Goal: Transaction & Acquisition: Purchase product/service

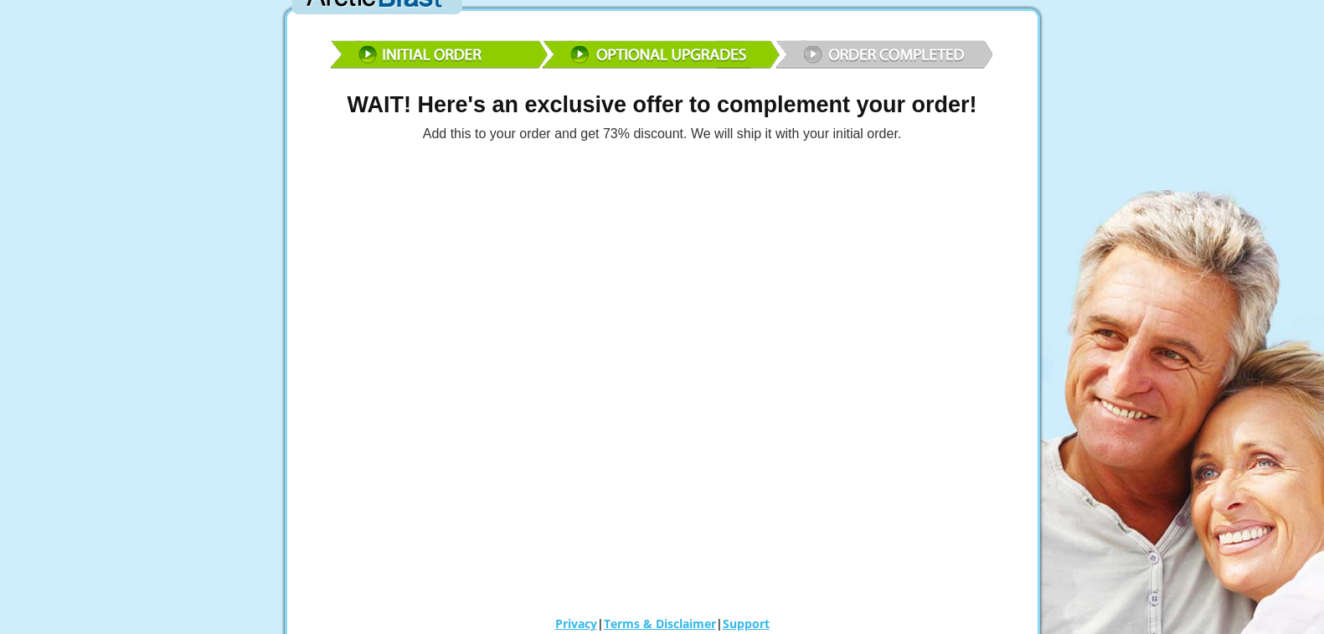
scroll to position [30, 0]
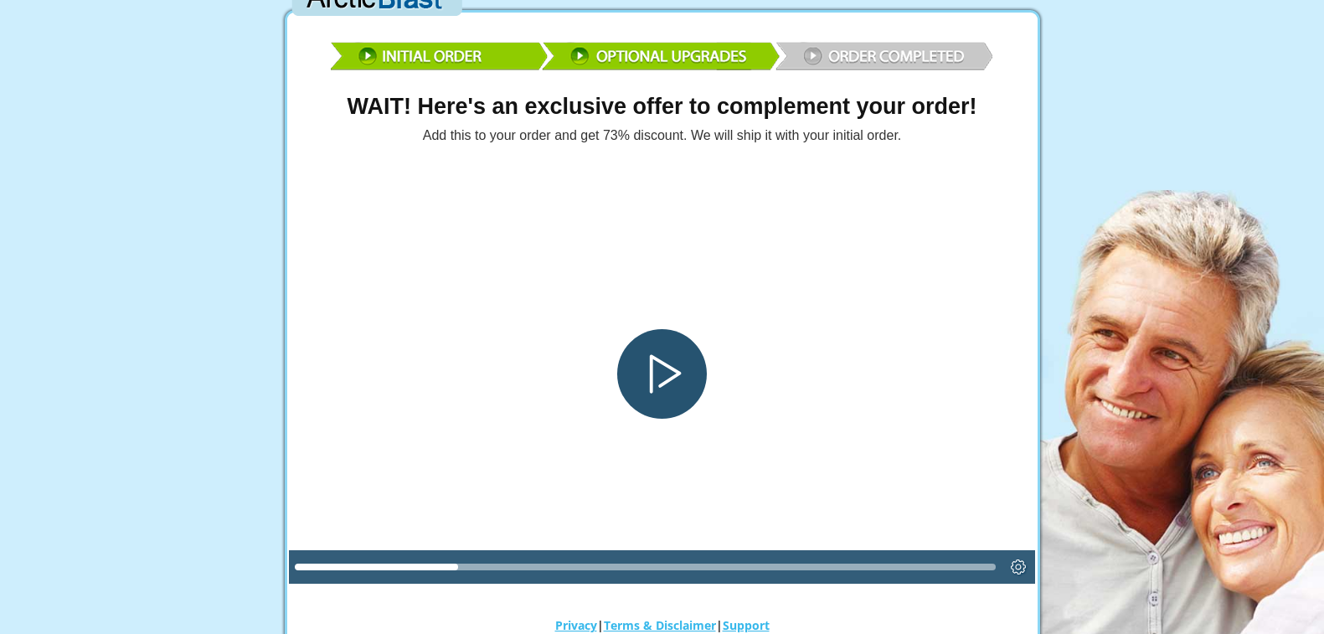
click at [649, 373] on div "Play" at bounding box center [662, 374] width 90 height 90
click at [1011, 565] on icon "Settings" at bounding box center [1018, 566] width 15 height 15
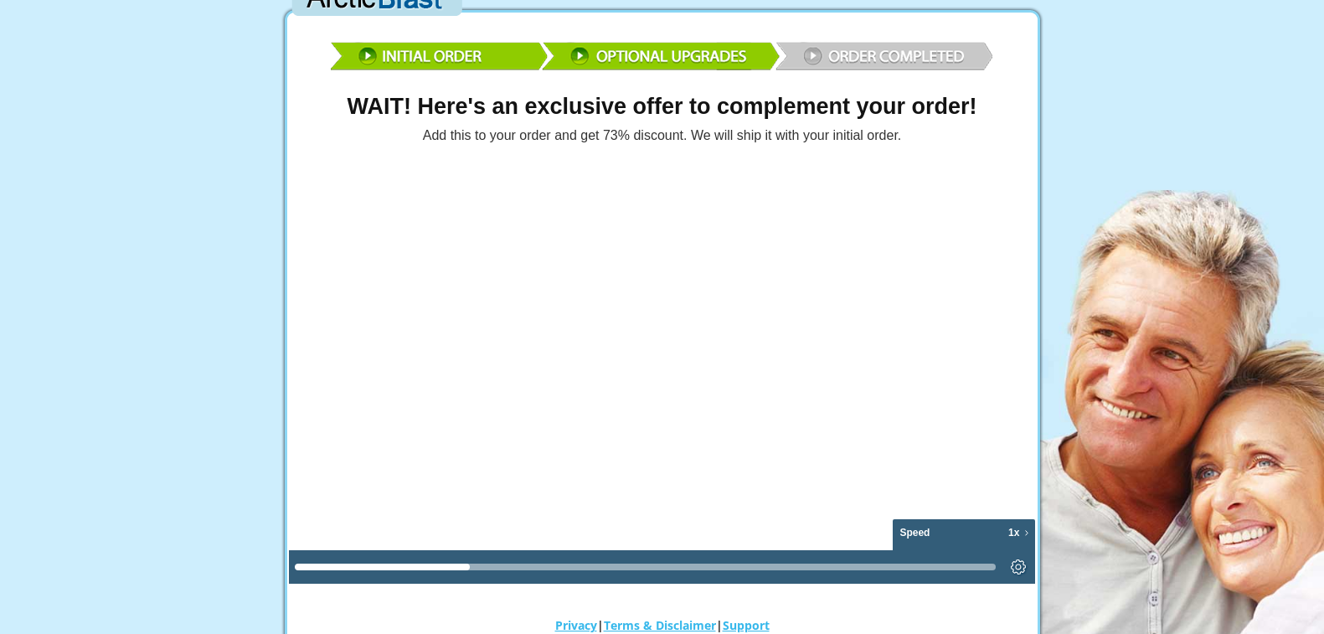
click at [1025, 531] on icon "Playback speed" at bounding box center [1026, 533] width 3 height 6
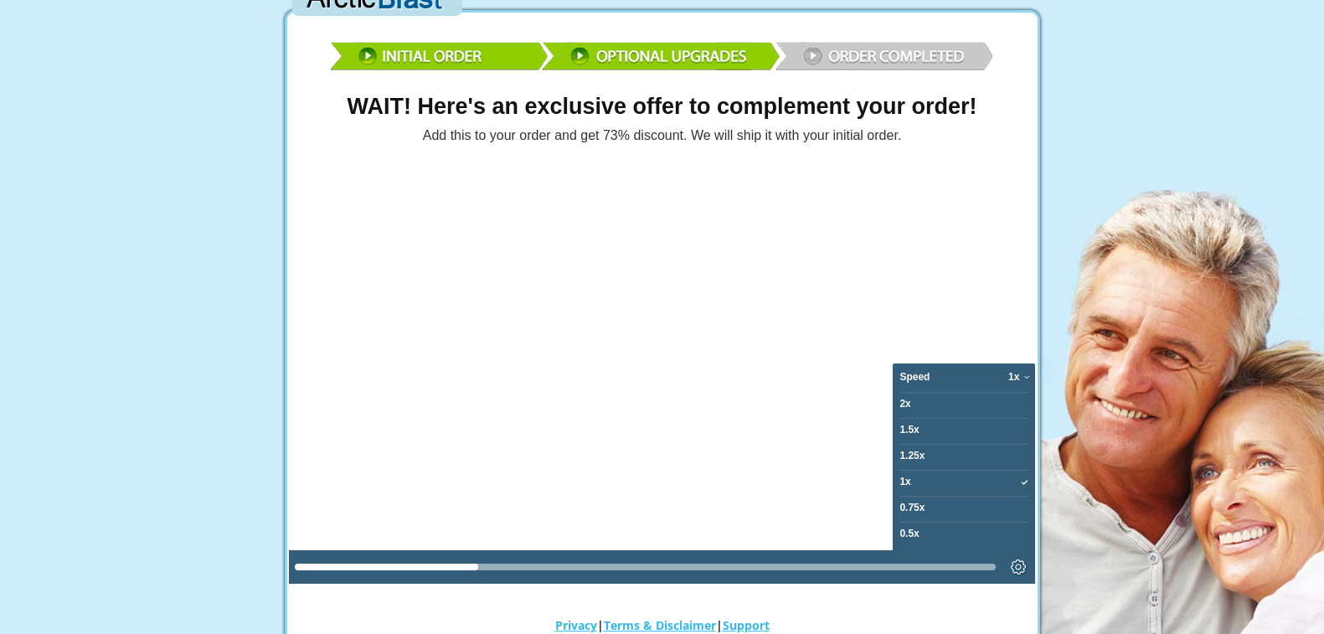
click at [914, 401] on button "2x" at bounding box center [963, 405] width 142 height 26
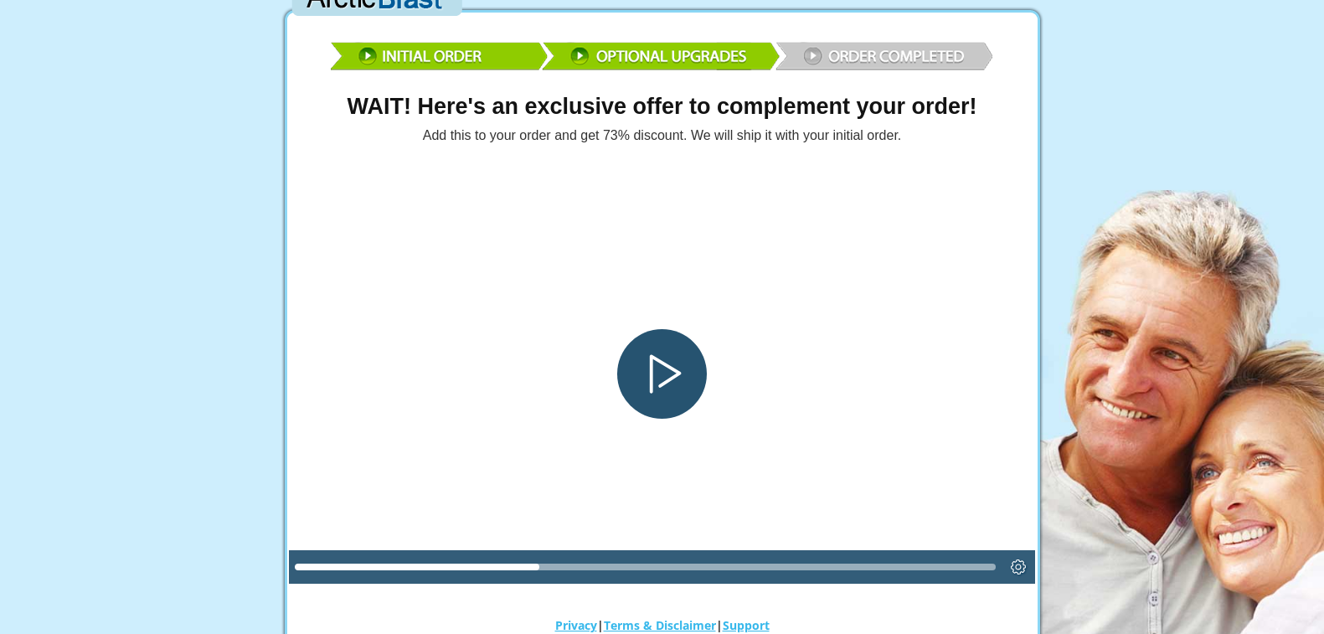
click at [640, 368] on div "Play" at bounding box center [662, 374] width 90 height 90
click at [656, 372] on div "Play" at bounding box center [662, 374] width 90 height 90
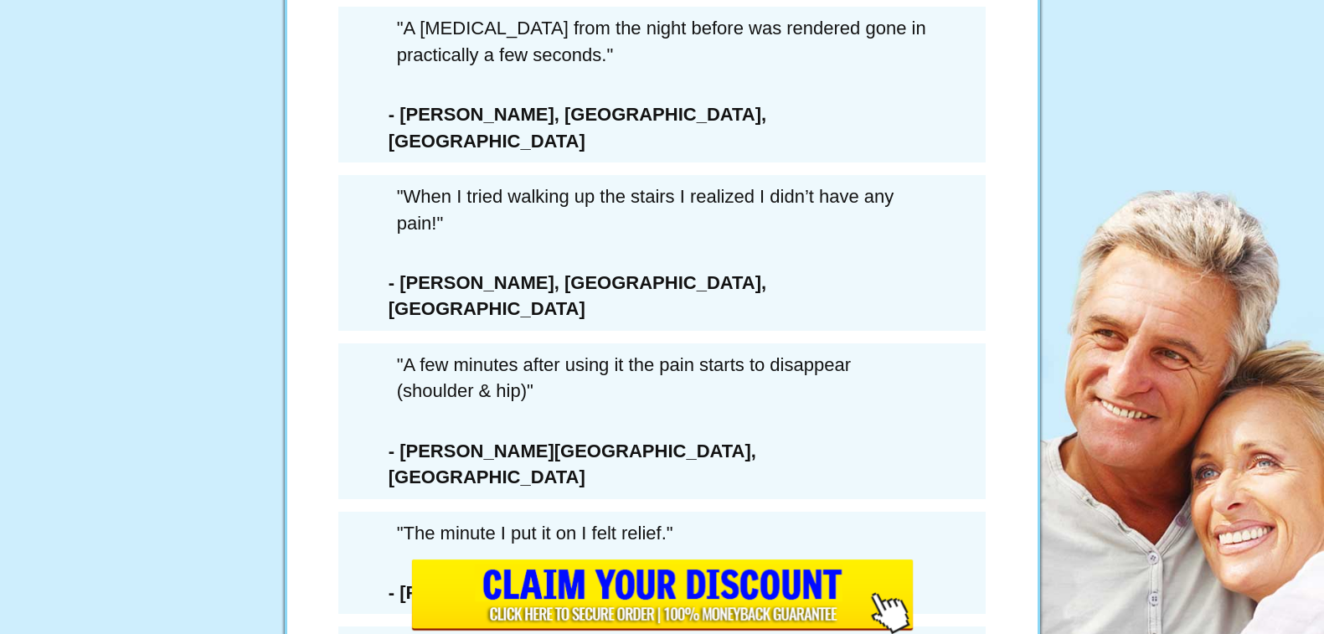
scroll to position [9724, 0]
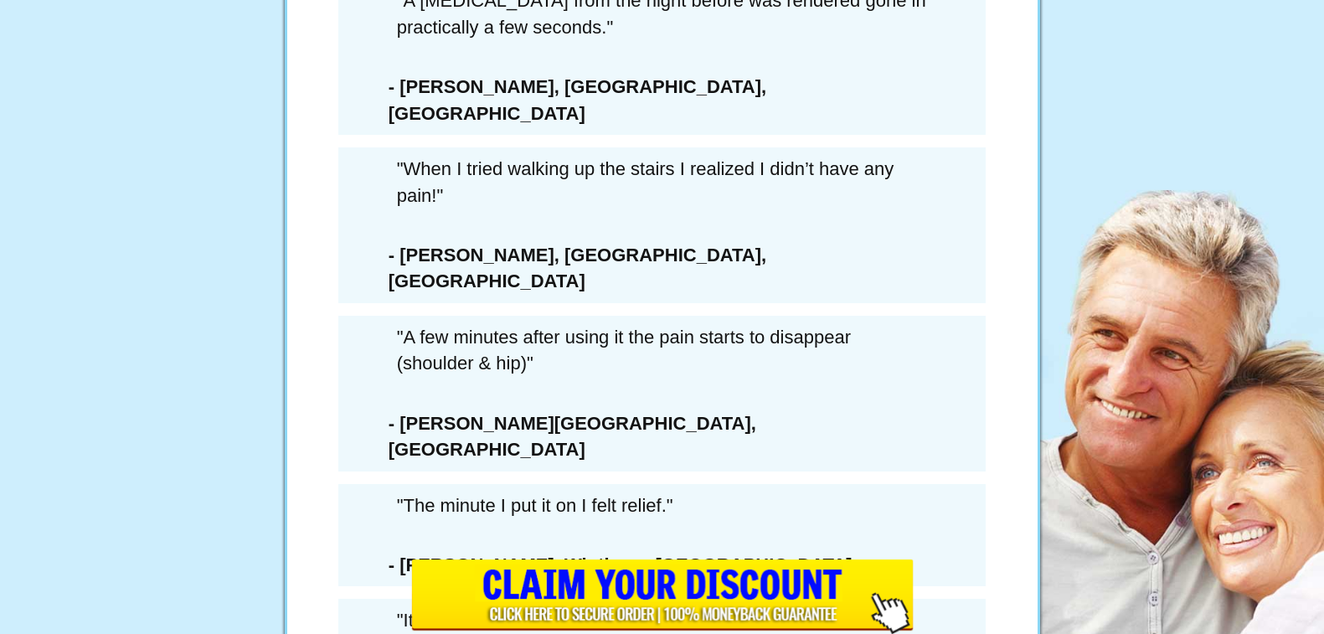
click at [698, 598] on input "image" at bounding box center [662, 596] width 502 height 75
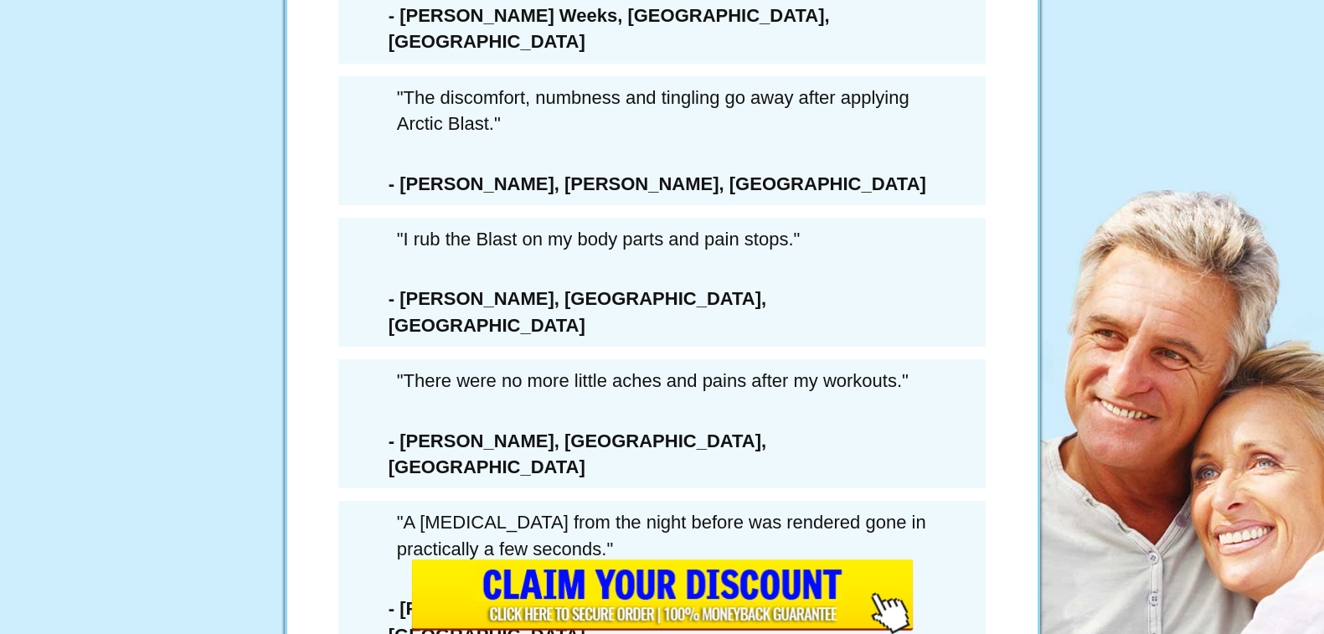
scroll to position [9724, 0]
